Goal: Information Seeking & Learning: Learn about a topic

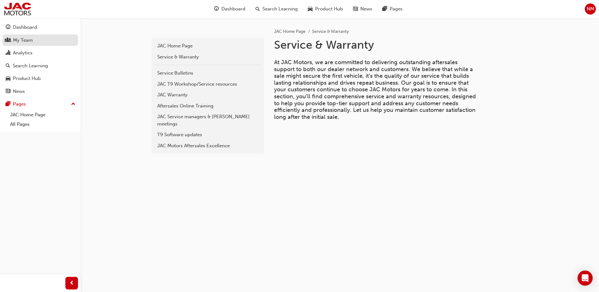
click at [43, 40] on div "My Team" at bounding box center [40, 40] width 69 height 8
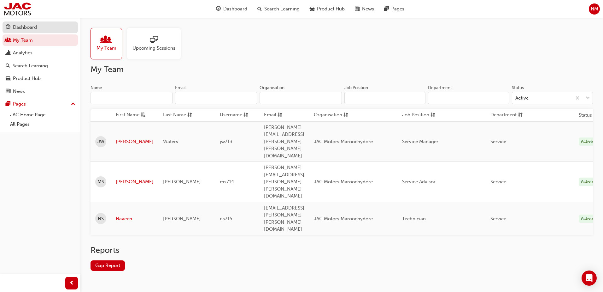
click at [23, 27] on div "Dashboard" at bounding box center [25, 27] width 24 height 7
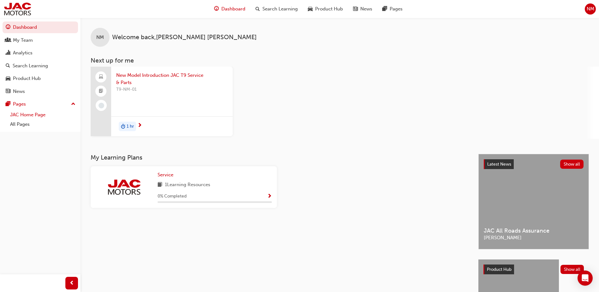
click at [33, 114] on link "JAC Home Page" at bounding box center [43, 115] width 70 height 10
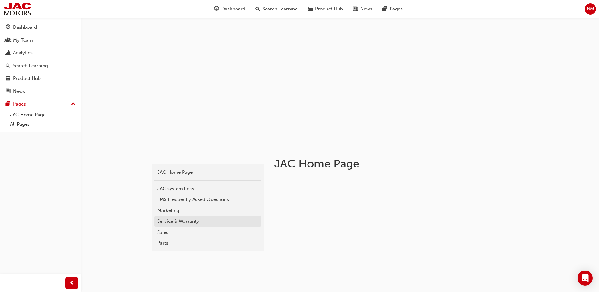
click at [167, 222] on div "Service & Warranty" at bounding box center [207, 220] width 101 height 7
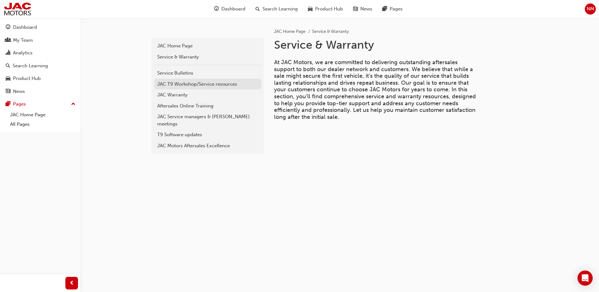
click at [221, 85] on div "JAC T9 Workshop/Service resources" at bounding box center [207, 83] width 101 height 7
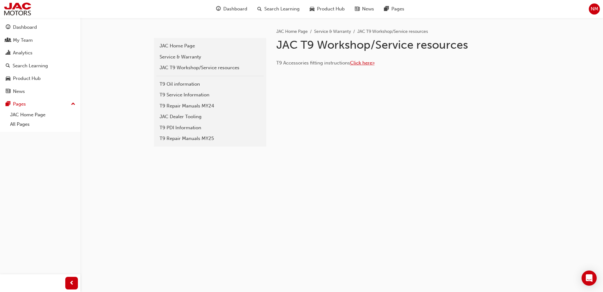
click at [367, 63] on span "Click here>" at bounding box center [362, 63] width 25 height 6
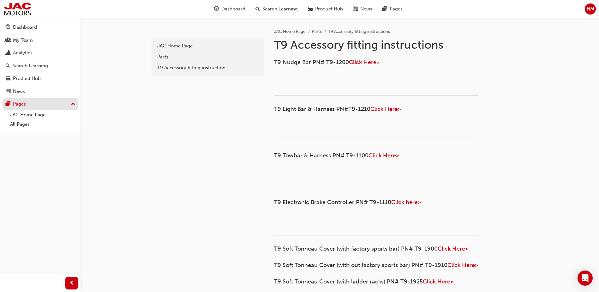
click at [26, 101] on div "Pages" at bounding box center [19, 103] width 13 height 7
click at [37, 103] on div "Pages" at bounding box center [40, 104] width 69 height 8
click at [35, 116] on link "JAC Home Page" at bounding box center [43, 115] width 70 height 10
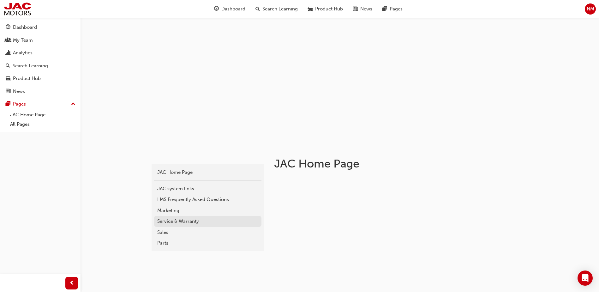
click at [181, 218] on div "Service & Warranty" at bounding box center [207, 220] width 101 height 7
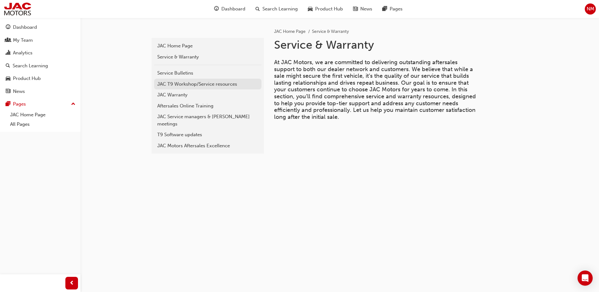
click at [200, 84] on div "JAC T9 Workshop/Service resources" at bounding box center [207, 83] width 101 height 7
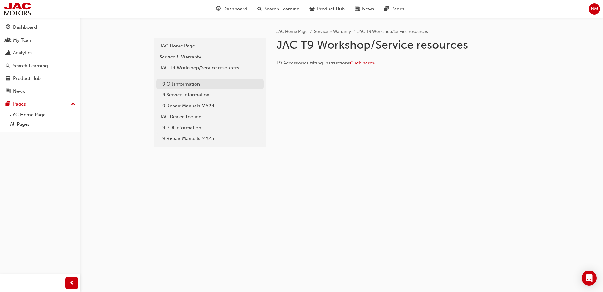
click at [183, 83] on div "T9 Oil information" at bounding box center [210, 83] width 101 height 7
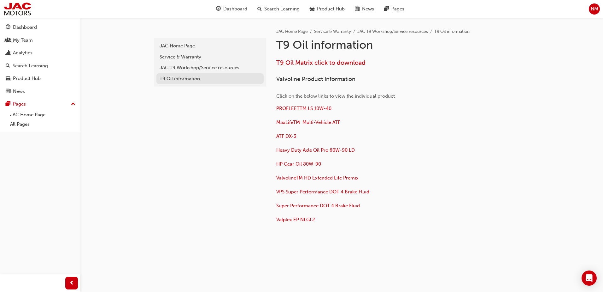
click at [181, 80] on div "T9 Oil information" at bounding box center [210, 78] width 101 height 7
click at [194, 77] on div "T9 Oil information" at bounding box center [210, 78] width 101 height 7
click at [294, 108] on span "PROFLEETTM LS 10W-40" at bounding box center [303, 108] width 55 height 6
click at [191, 68] on div "JAC T9 Workshop/Service resources" at bounding box center [210, 67] width 101 height 7
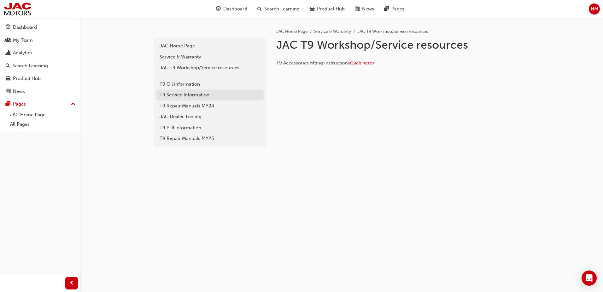
click at [184, 94] on div "T9 Service Information" at bounding box center [210, 94] width 101 height 7
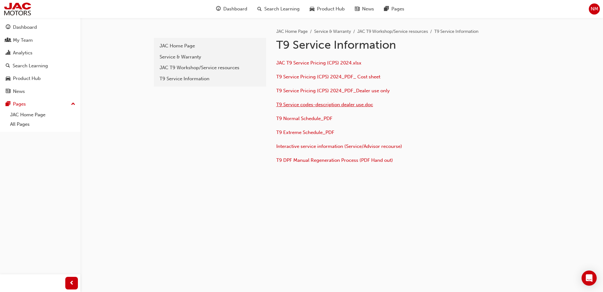
click at [314, 106] on span "T9 Service codes-description dealer use.doc" at bounding box center [324, 105] width 97 height 6
click at [536, 87] on div "t9-service-information JAC Home Page Service & Warranty JAC T9 Workshop/Service…" at bounding box center [301, 146] width 603 height 292
click at [324, 62] on span "JAC T9 Service Pricing (CPS) 2024.xlsx" at bounding box center [318, 63] width 85 height 6
click at [190, 47] on div "JAC Home Page" at bounding box center [210, 45] width 101 height 7
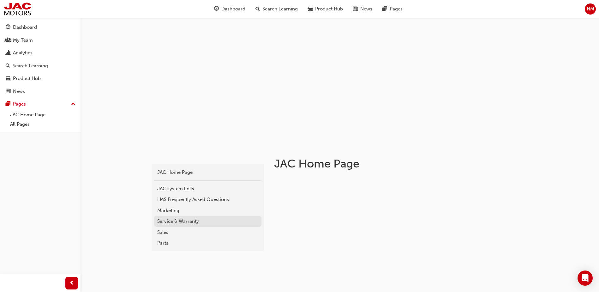
click at [177, 220] on div "Service & Warranty" at bounding box center [207, 220] width 101 height 7
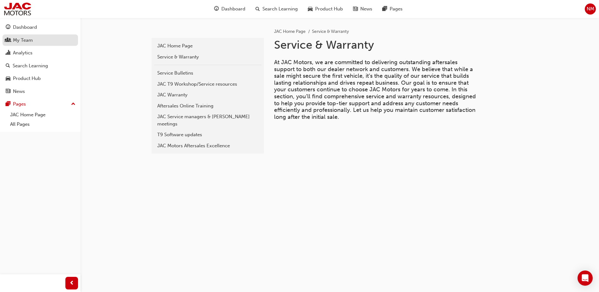
click at [56, 39] on div "My Team" at bounding box center [40, 40] width 69 height 8
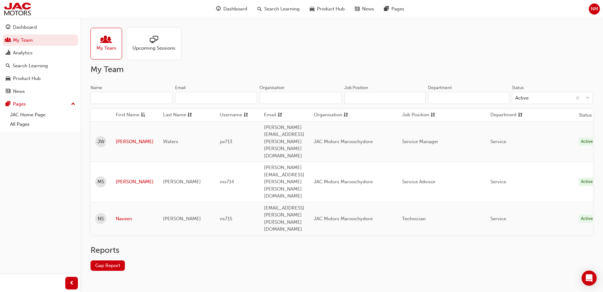
click at [479, 97] on input "Department" at bounding box center [468, 98] width 81 height 12
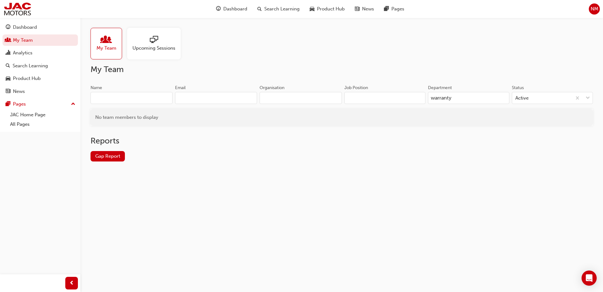
type input "warranty"
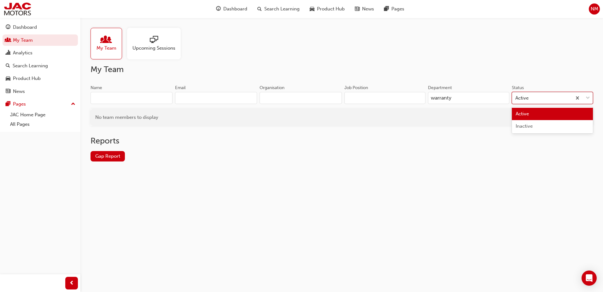
click at [536, 100] on div "Active" at bounding box center [542, 97] width 60 height 11
click at [516, 100] on input "Status option Active focused, 1 of 2. 2 results available. Use Up and Down to c…" at bounding box center [516, 97] width 1 height 5
click at [538, 97] on div "Active" at bounding box center [542, 97] width 60 height 11
click at [516, 97] on input "Status 0 results available. Select is focused ,type to refine list, press Down …" at bounding box center [516, 97] width 1 height 5
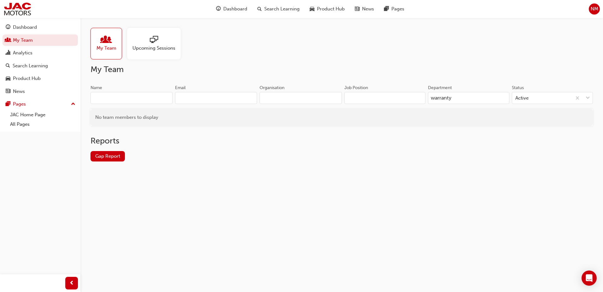
click at [480, 97] on input "warranty" at bounding box center [468, 98] width 81 height 12
drag, startPoint x: 491, startPoint y: 95, endPoint x: 184, endPoint y: 83, distance: 307.9
click at [195, 83] on div "My Team Name Email Organisation Job Position Department warranty Status Active …" at bounding box center [342, 117] width 503 height 107
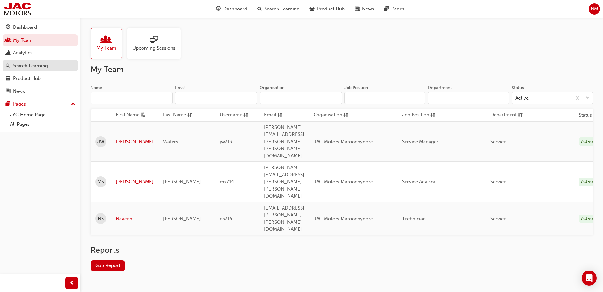
click at [26, 68] on div "Search Learning" at bounding box center [30, 65] width 35 height 7
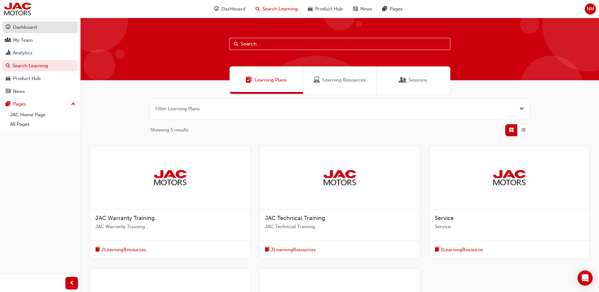
click at [29, 28] on div "Dashboard" at bounding box center [25, 27] width 24 height 7
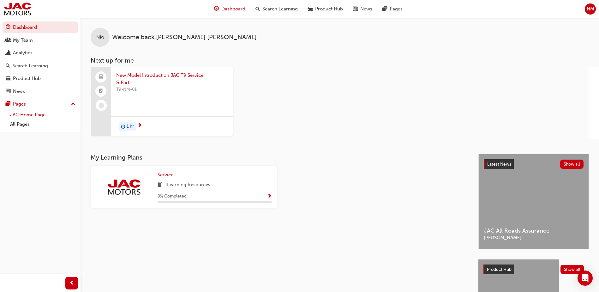
click at [26, 114] on link "JAC Home Page" at bounding box center [43, 115] width 70 height 10
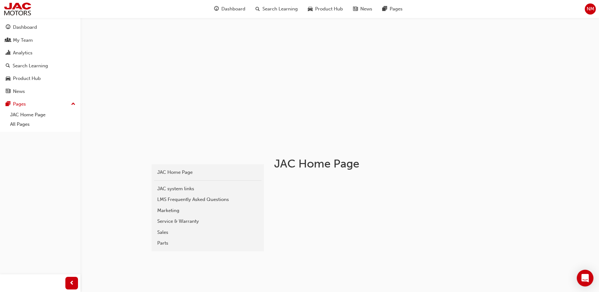
click at [588, 279] on div "Open Intercom Messenger" at bounding box center [584, 277] width 17 height 17
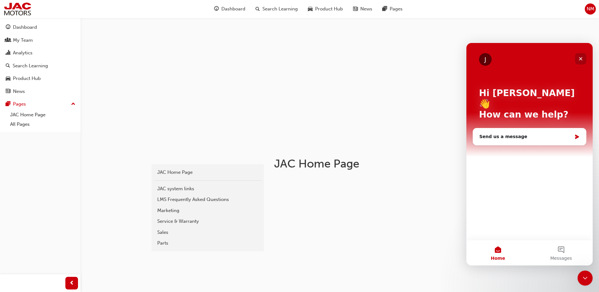
click at [579, 59] on icon "Close" at bounding box center [580, 58] width 5 height 5
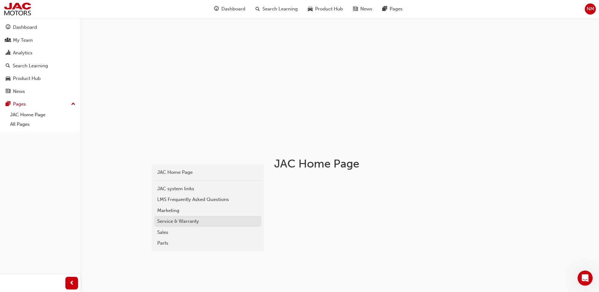
click at [175, 218] on div "Service & Warranty" at bounding box center [207, 220] width 101 height 7
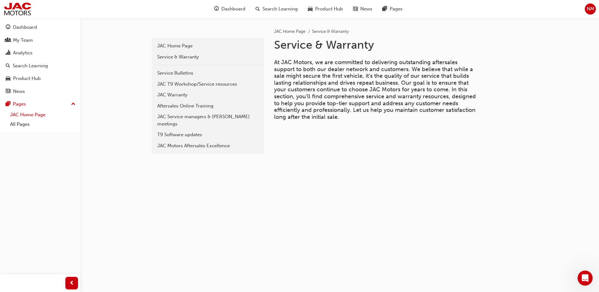
click at [30, 115] on link "JAC Home Page" at bounding box center [43, 115] width 70 height 10
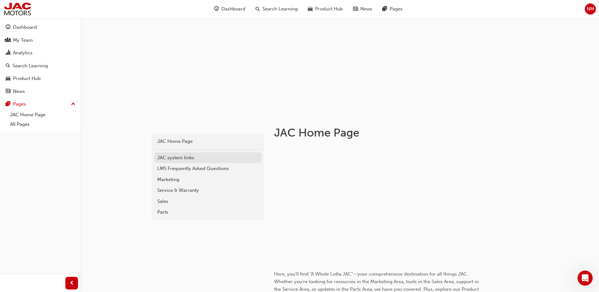
scroll to position [63, 0]
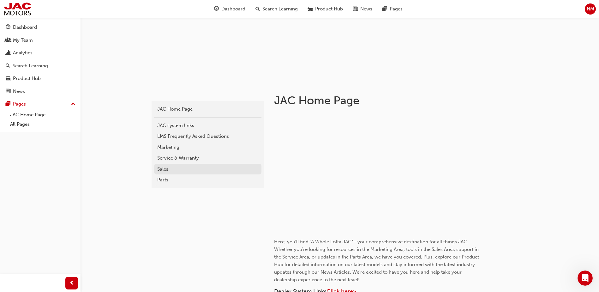
click at [165, 171] on div "Sales" at bounding box center [207, 168] width 101 height 7
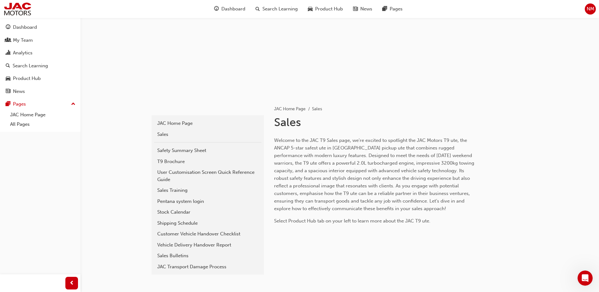
scroll to position [63, 0]
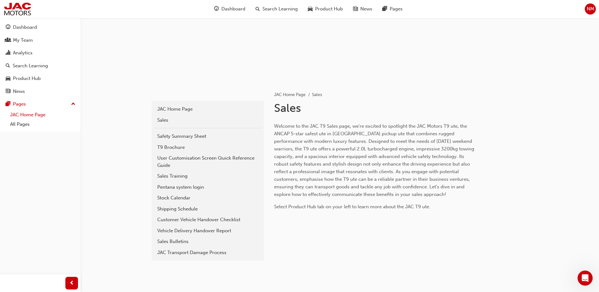
click at [27, 114] on link "JAC Home Page" at bounding box center [43, 115] width 70 height 10
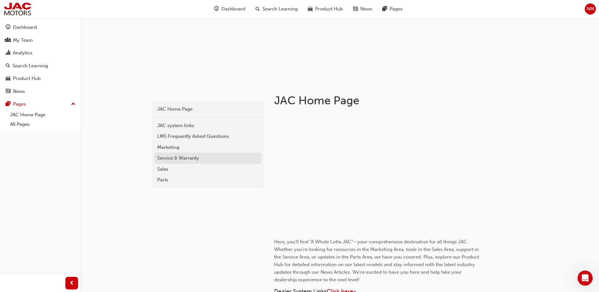
click at [178, 156] on div "Service & Warranty" at bounding box center [207, 157] width 101 height 7
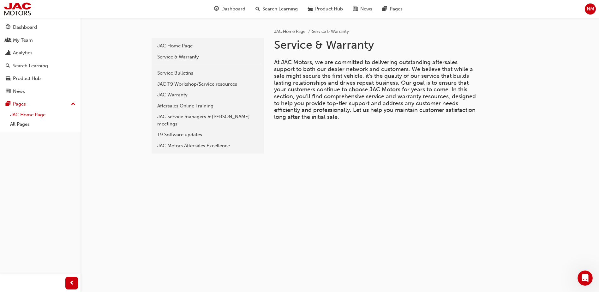
click at [40, 115] on link "JAC Home Page" at bounding box center [43, 115] width 70 height 10
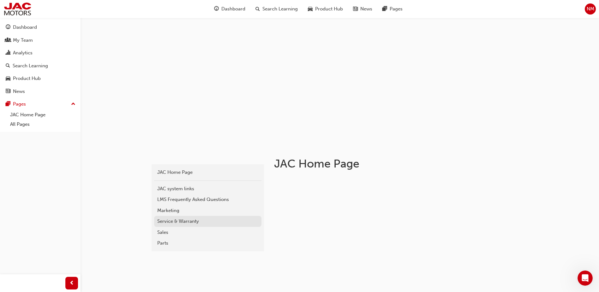
click at [186, 219] on div "Service & Warranty" at bounding box center [207, 220] width 101 height 7
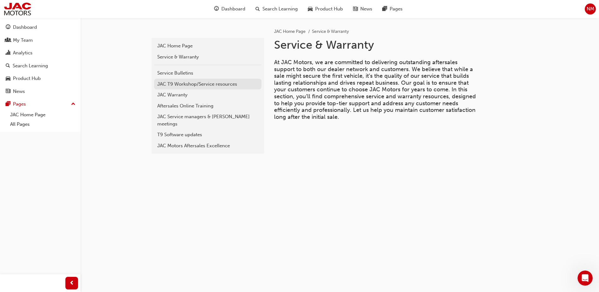
click at [189, 83] on div "JAC T9 Workshop/Service resources" at bounding box center [207, 83] width 101 height 7
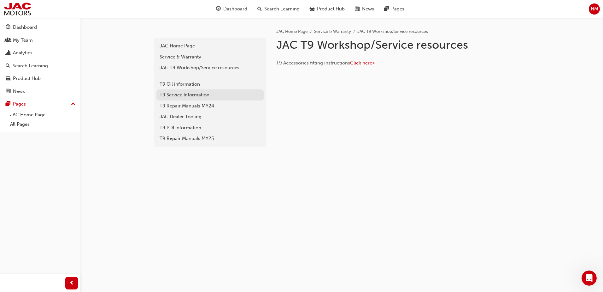
click at [202, 93] on div "T9 Service Information" at bounding box center [210, 94] width 101 height 7
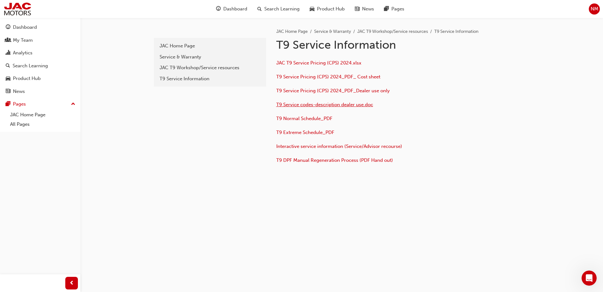
click at [331, 104] on span "T9 Service codes-description dealer use.doc" at bounding box center [324, 105] width 97 height 6
click at [171, 55] on div "Service & Warranty" at bounding box center [210, 56] width 101 height 7
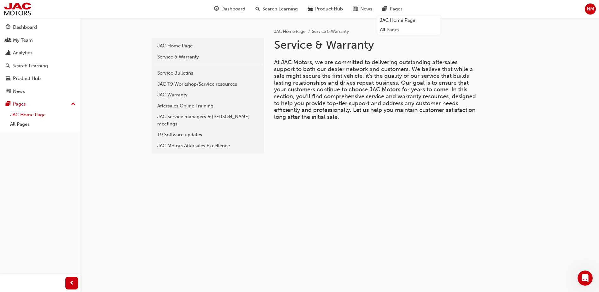
click at [30, 114] on link "JAC Home Page" at bounding box center [43, 115] width 70 height 10
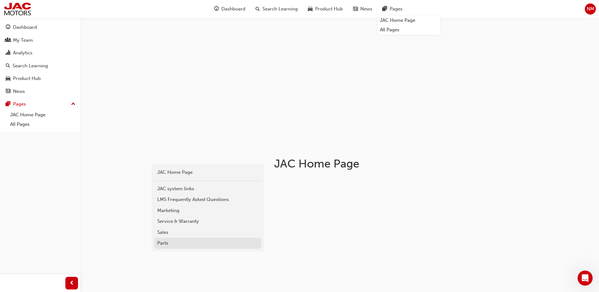
click at [162, 243] on div "Parts" at bounding box center [207, 242] width 101 height 7
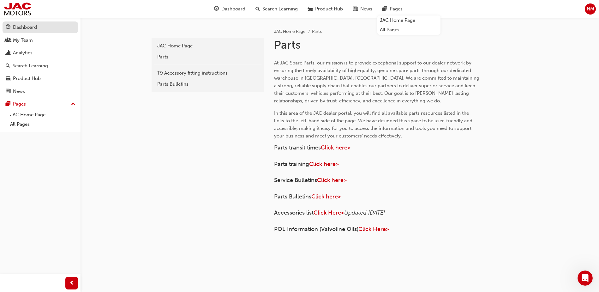
click at [28, 28] on div "Dashboard" at bounding box center [25, 27] width 24 height 7
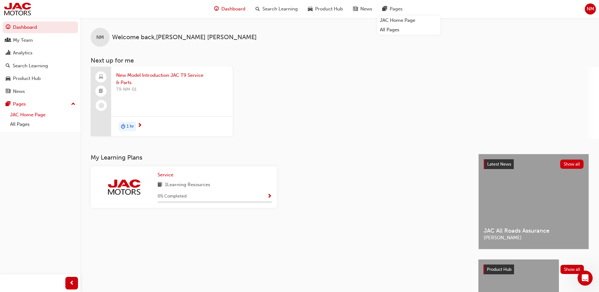
click at [24, 116] on link "JAC Home Page" at bounding box center [43, 115] width 70 height 10
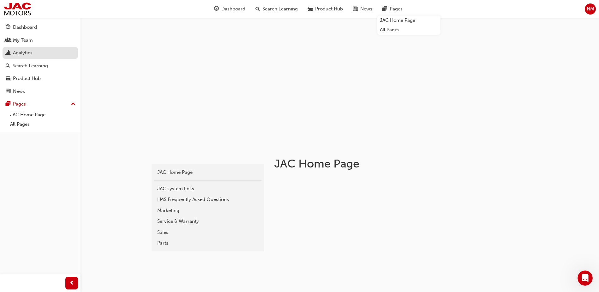
click at [26, 51] on div "Analytics" at bounding box center [23, 52] width 20 height 7
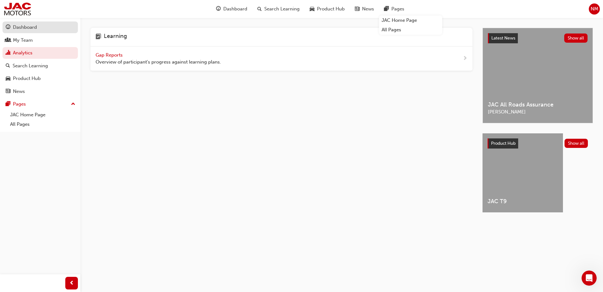
click at [42, 28] on div "Dashboard" at bounding box center [40, 27] width 69 height 8
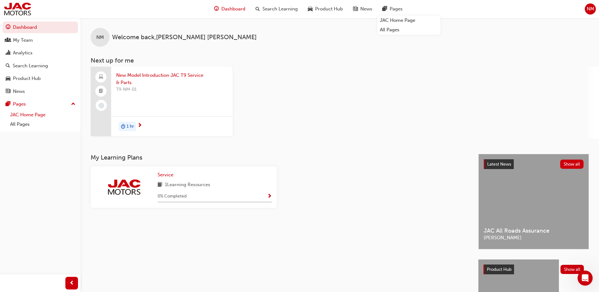
click at [29, 114] on link "JAC Home Page" at bounding box center [43, 115] width 70 height 10
